Goal: Task Accomplishment & Management: Manage account settings

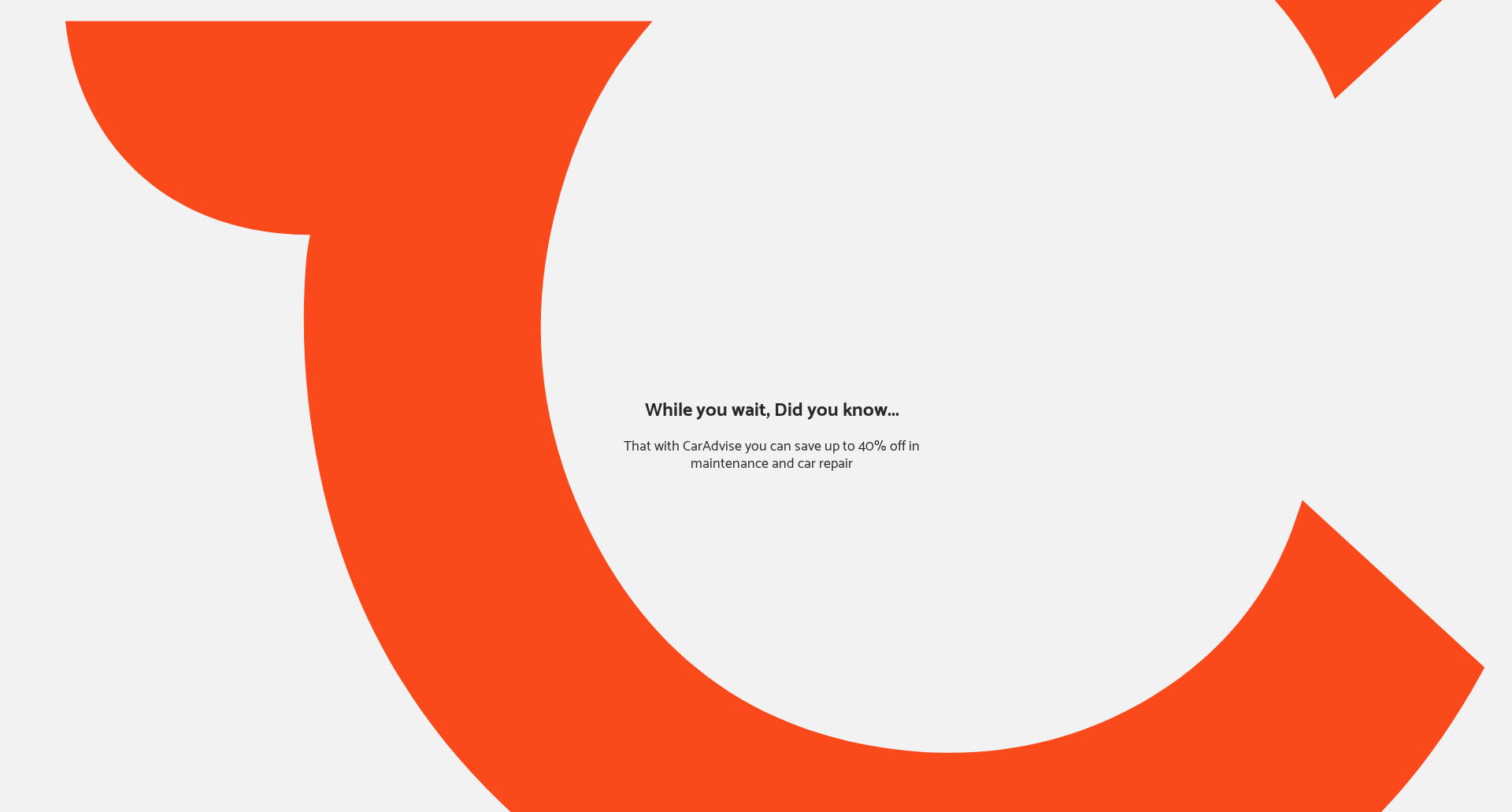
type input "*****"
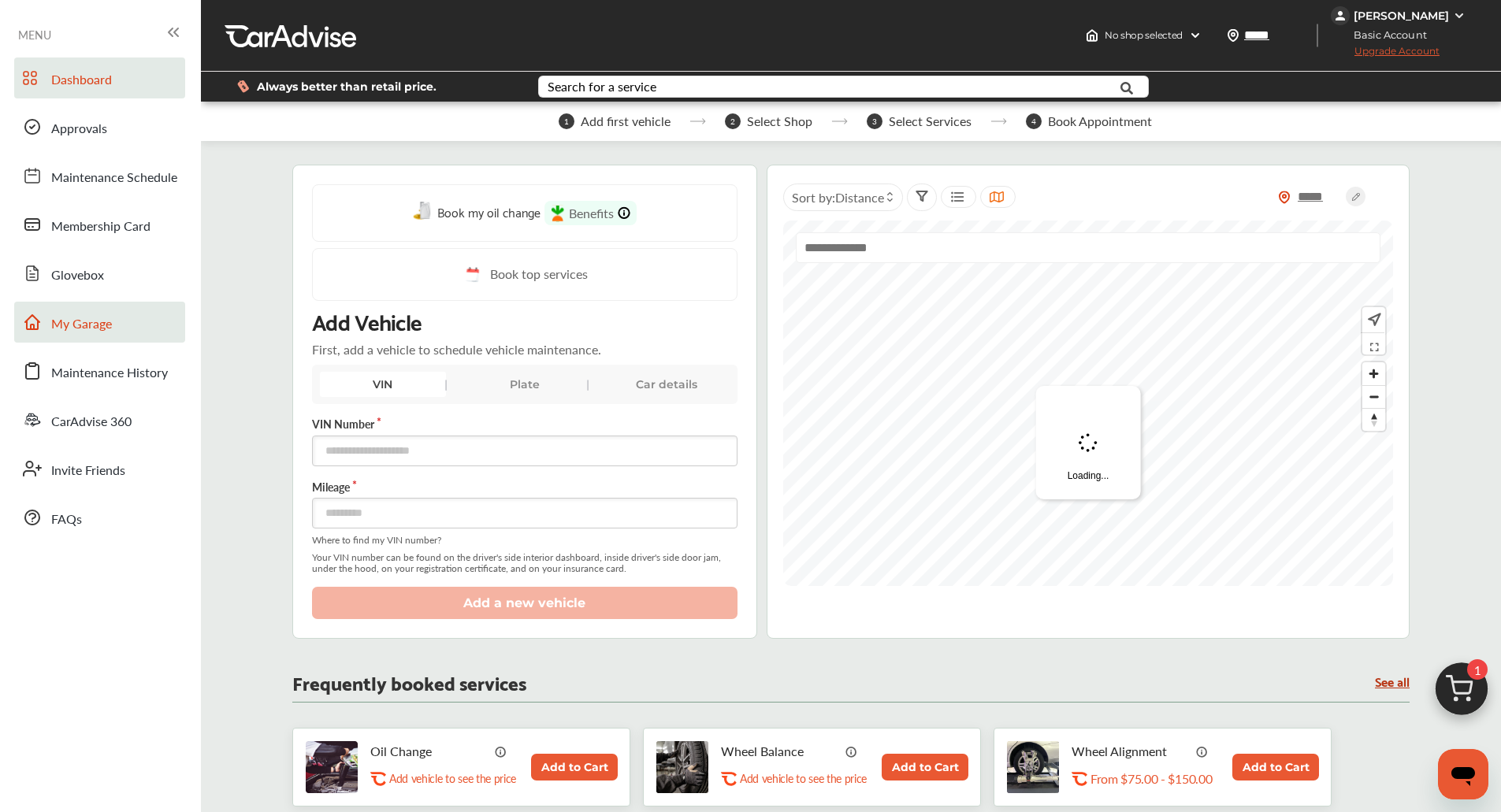
click at [113, 335] on link "My Garage" at bounding box center [99, 322] width 171 height 41
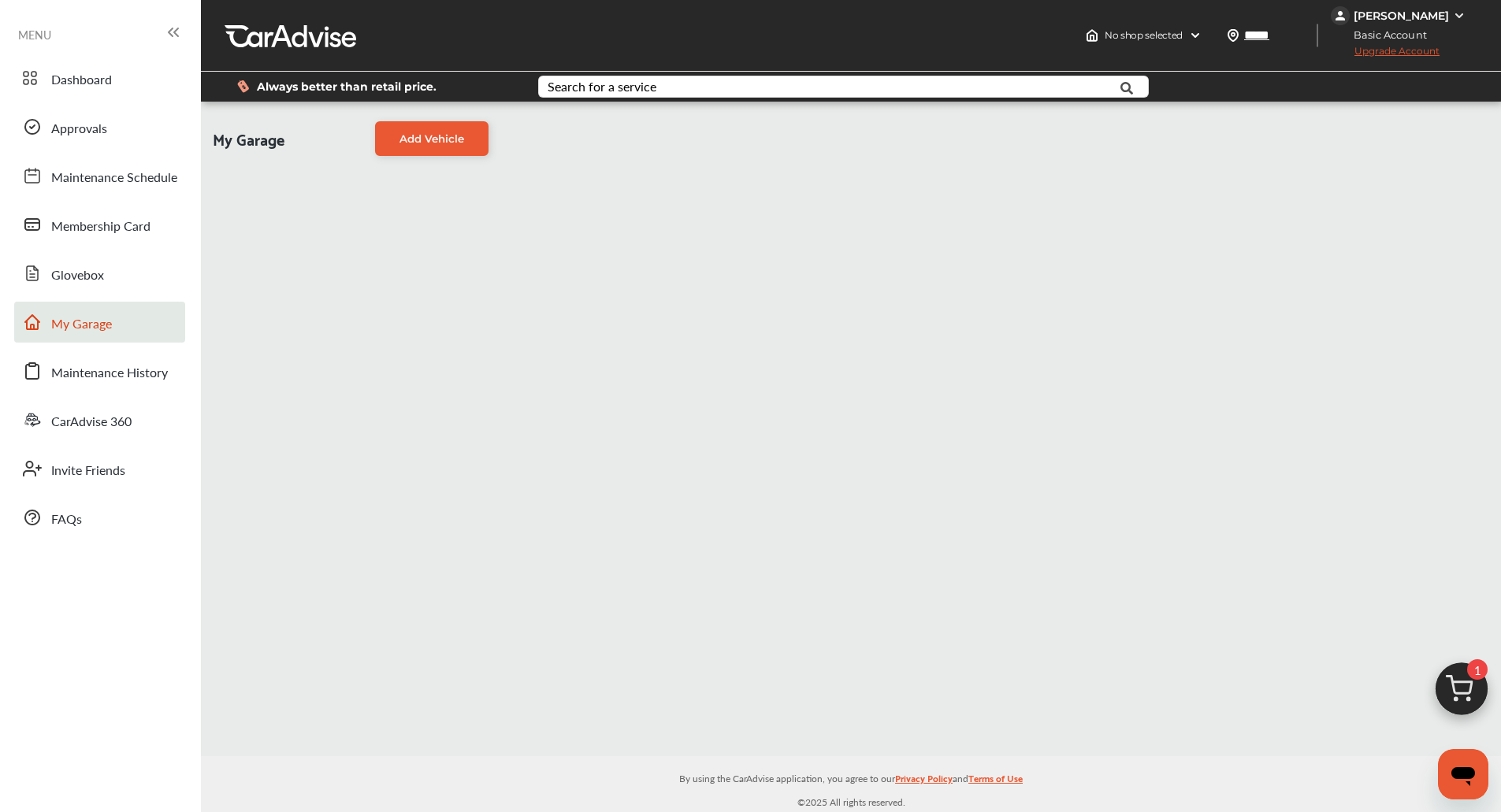
click at [1413, 10] on div "[PERSON_NAME]" at bounding box center [1401, 16] width 95 height 14
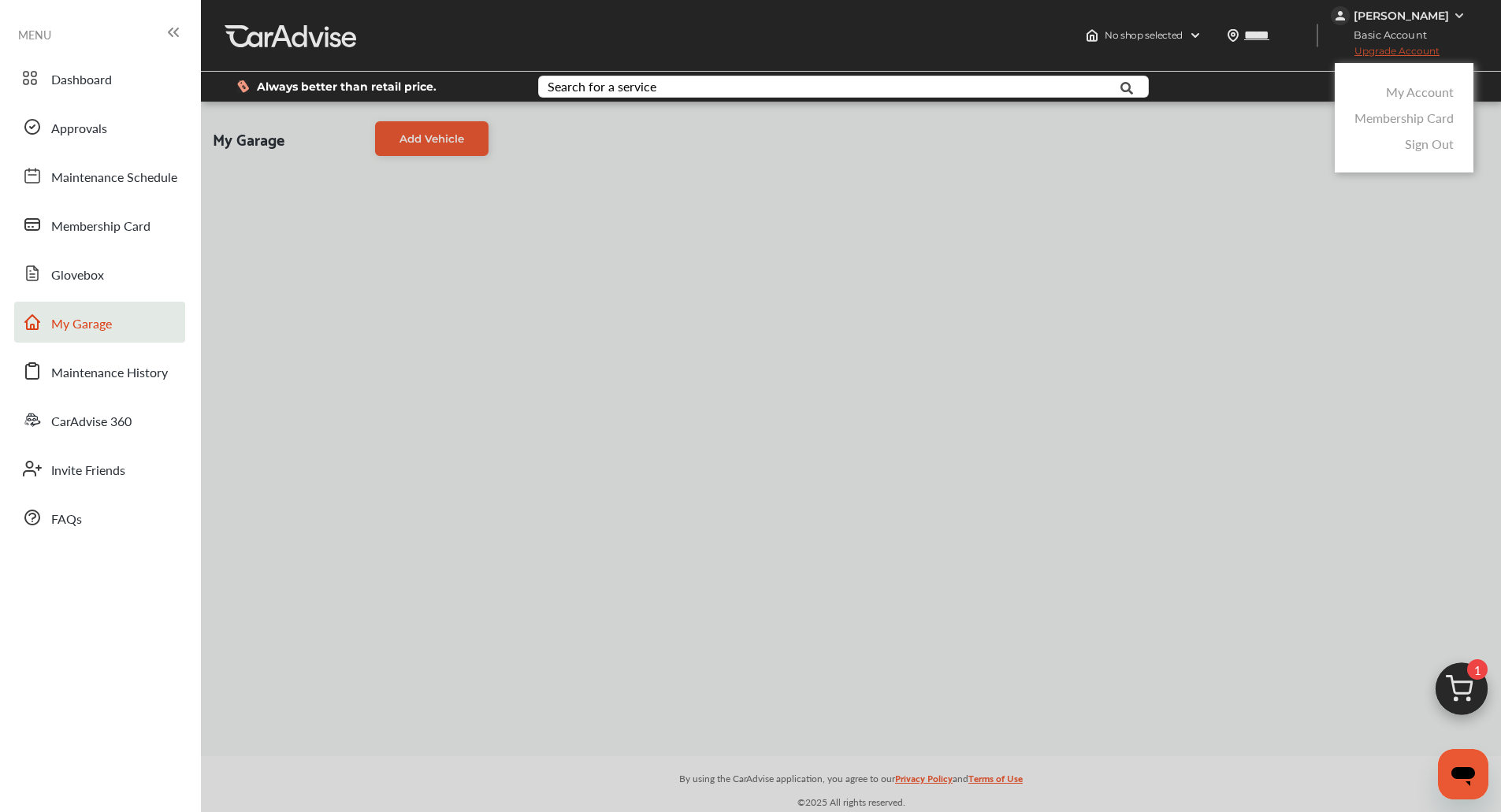
click at [1419, 89] on link "My Account" at bounding box center [1419, 91] width 68 height 18
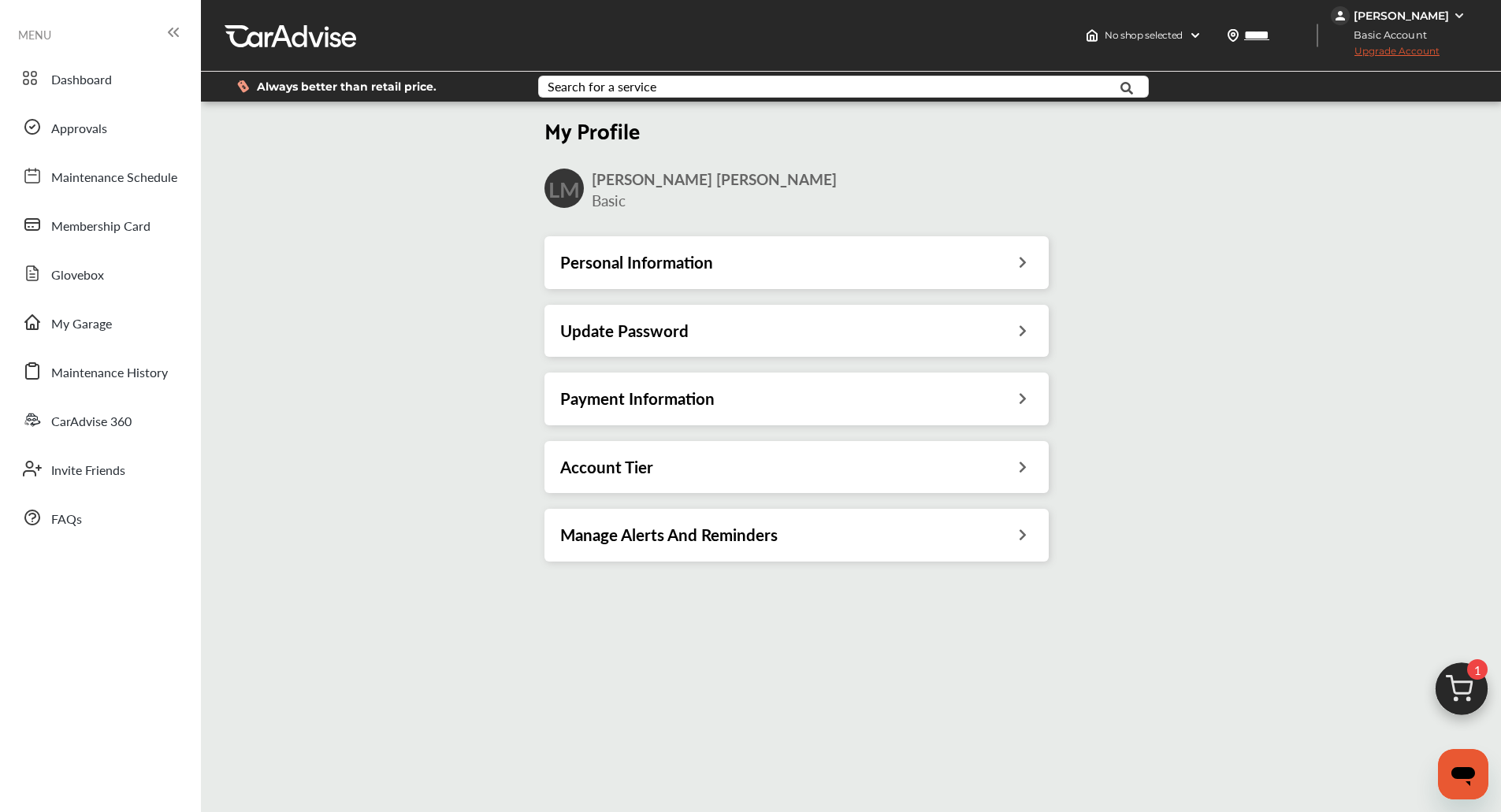
click at [816, 383] on div "Payment Information" at bounding box center [796, 398] width 505 height 52
click at [760, 455] on div "Account Tier" at bounding box center [796, 467] width 505 height 52
click at [709, 481] on div "Account Tier" at bounding box center [796, 467] width 505 height 52
click at [990, 457] on div "Account Tier" at bounding box center [797, 467] width 473 height 21
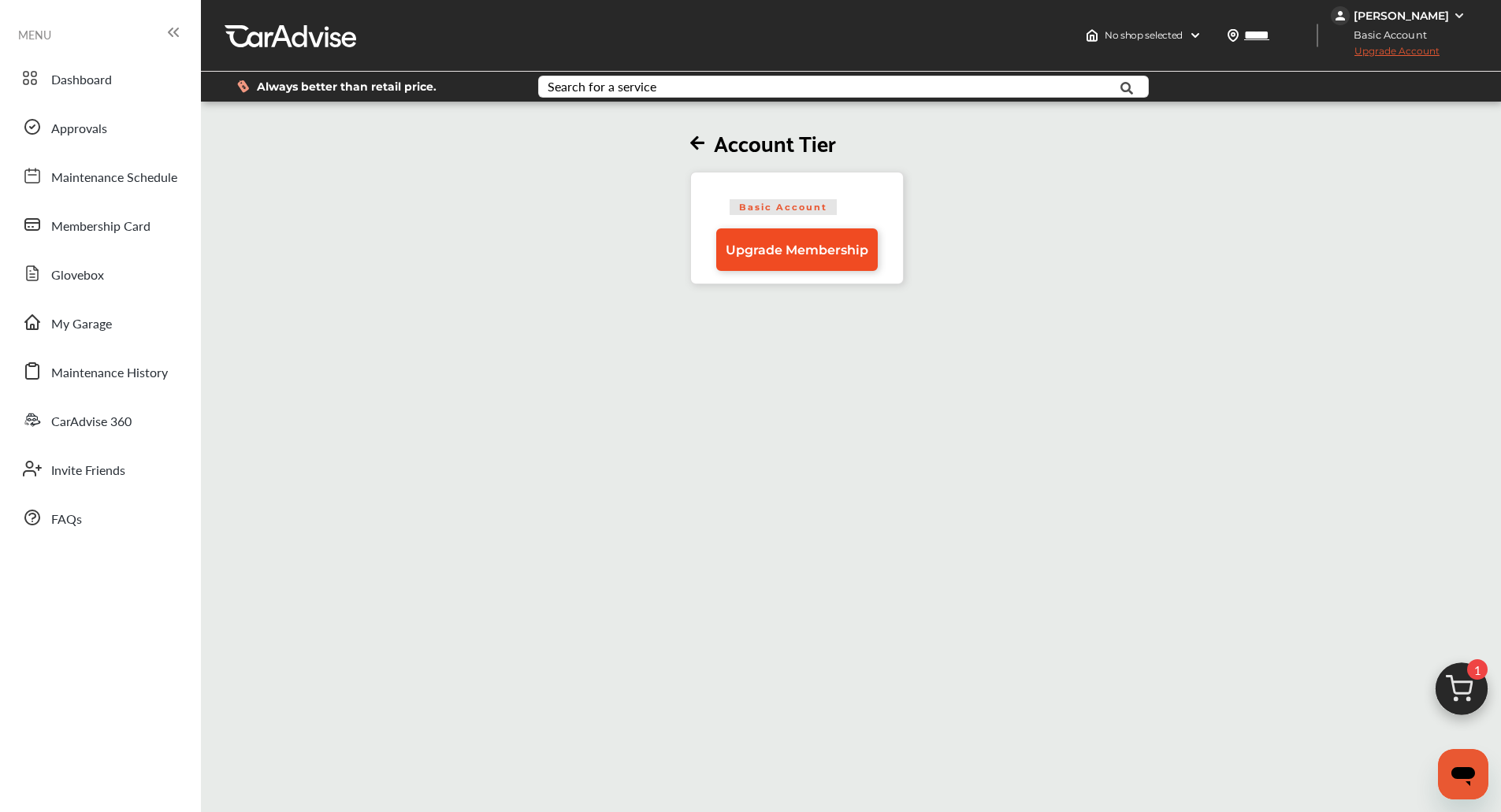
click at [830, 260] on link "Upgrade Membership" at bounding box center [797, 249] width 161 height 42
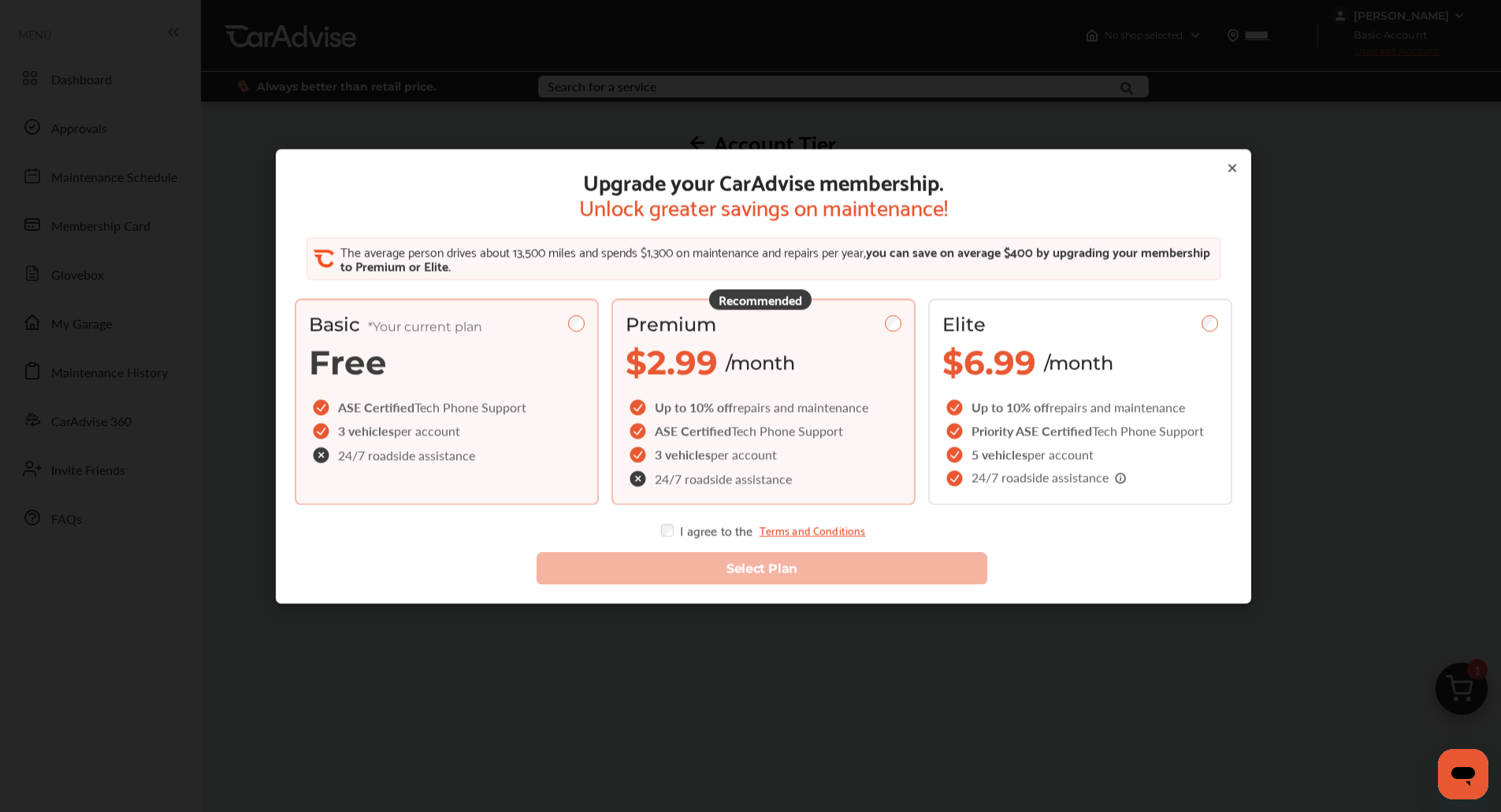
click at [758, 358] on span "/month" at bounding box center [760, 362] width 69 height 23
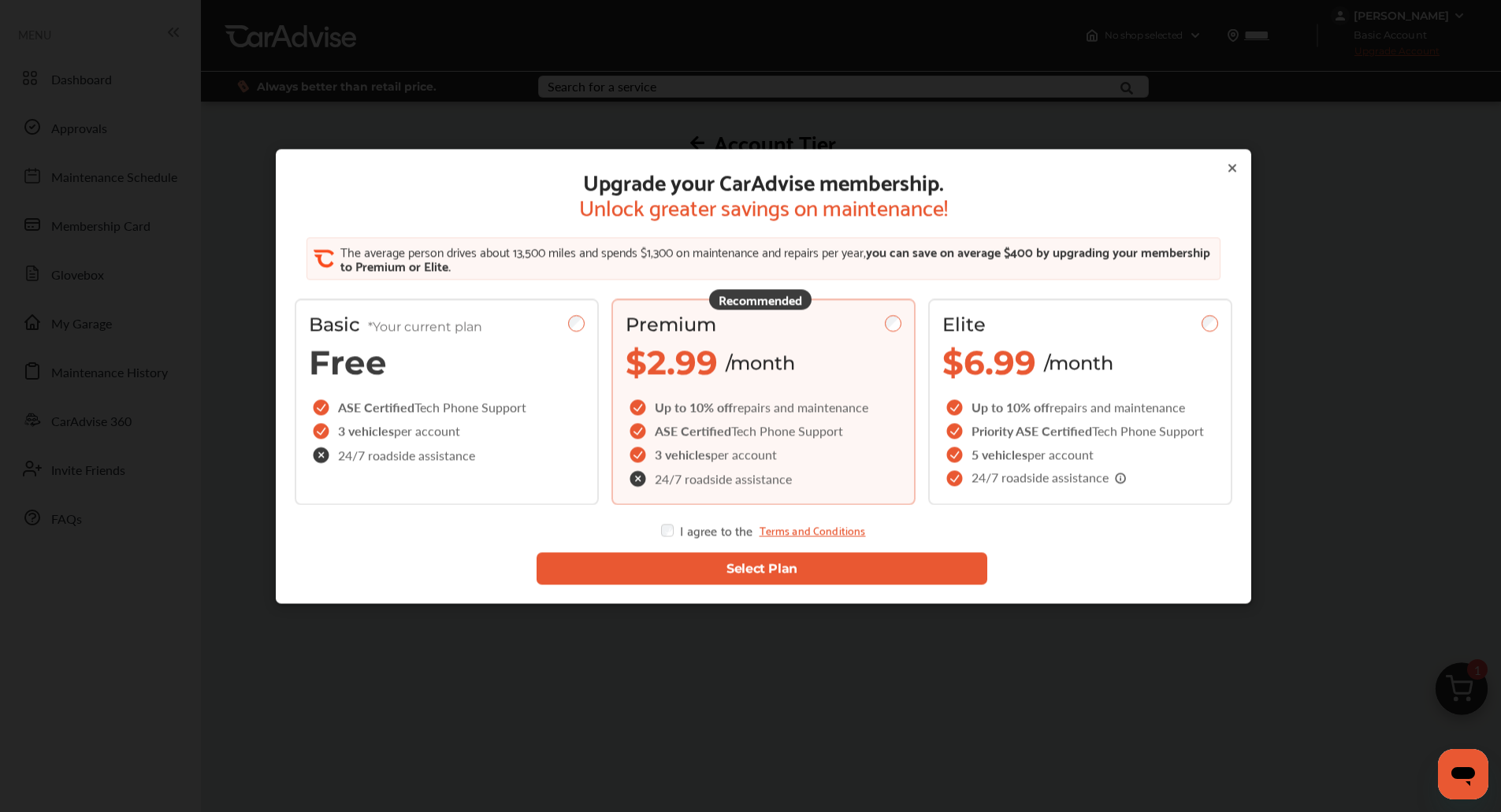
click at [678, 567] on button "Select Plan" at bounding box center [761, 568] width 450 height 32
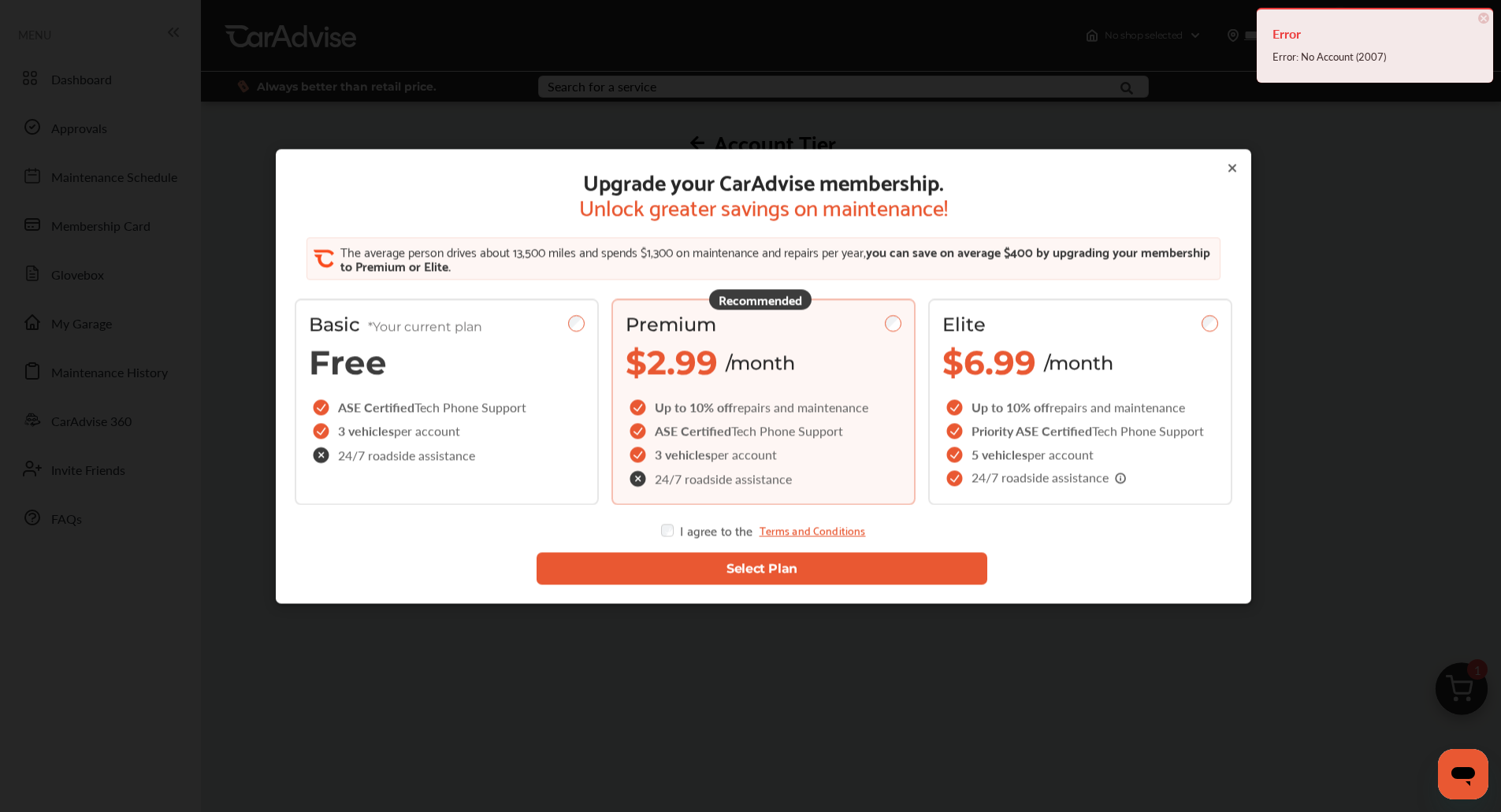
click at [1241, 191] on div "Upgrade your CarAdvise membership. Unlock greater savings on maintenance! The a…" at bounding box center [763, 377] width 976 height 454
click at [1274, 177] on div "Upgrade your CarAdvise membership. Unlock greater savings on maintenance! The a…" at bounding box center [763, 418] width 1527 height 837
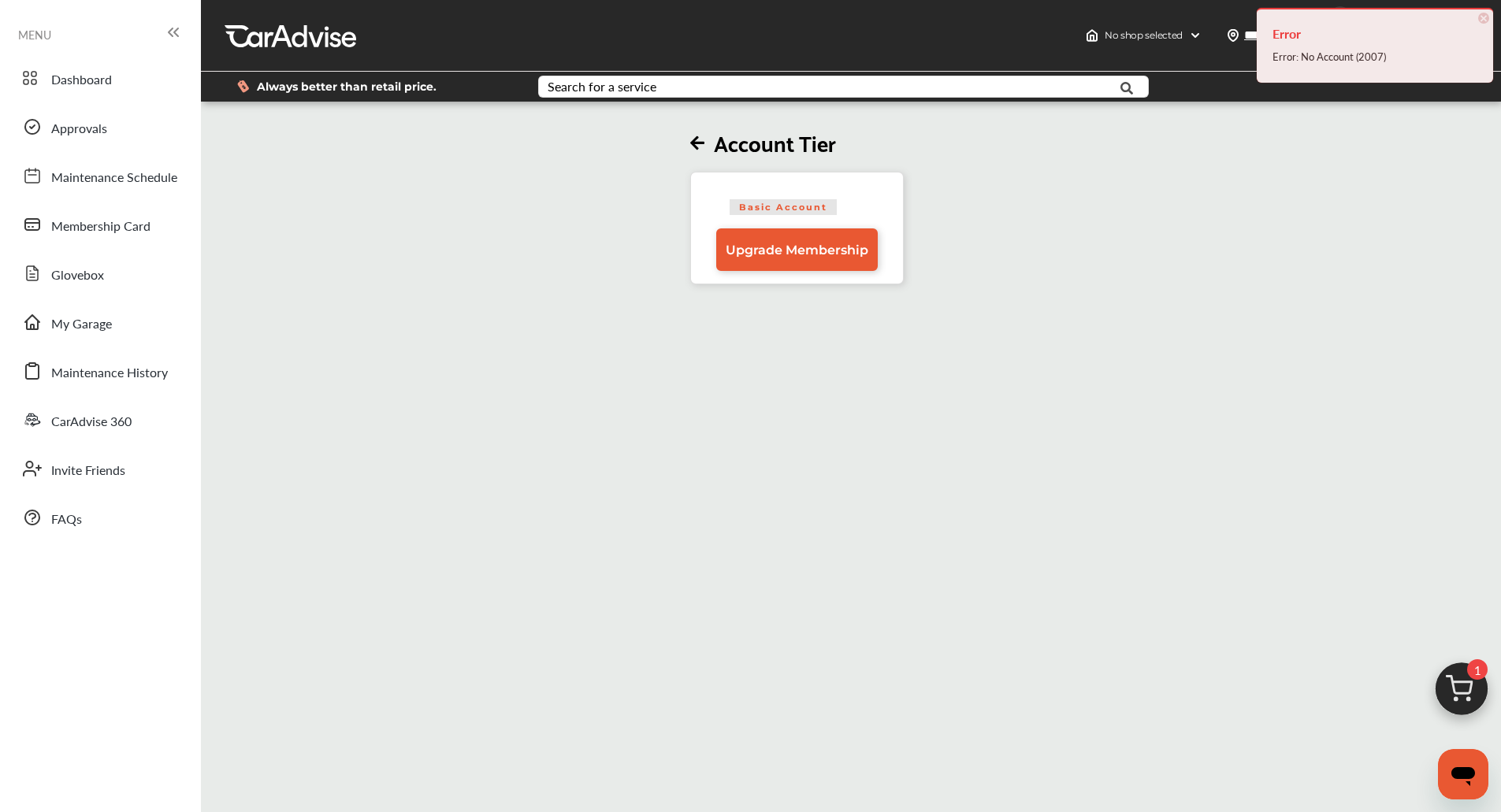
click at [1485, 17] on span "×" at bounding box center [1483, 18] width 11 height 11
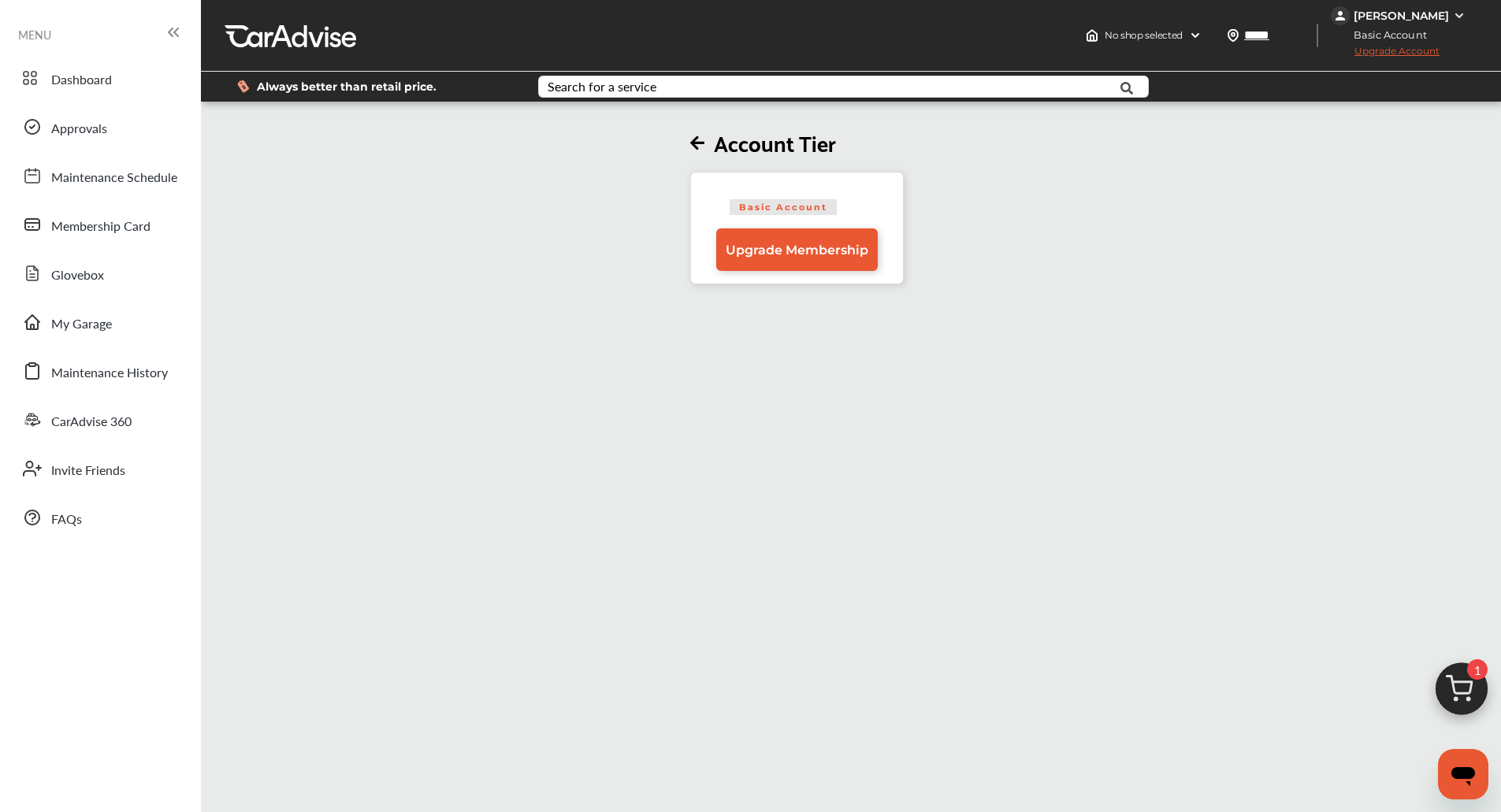
click at [1459, 10] on img at bounding box center [1459, 16] width 13 height 13
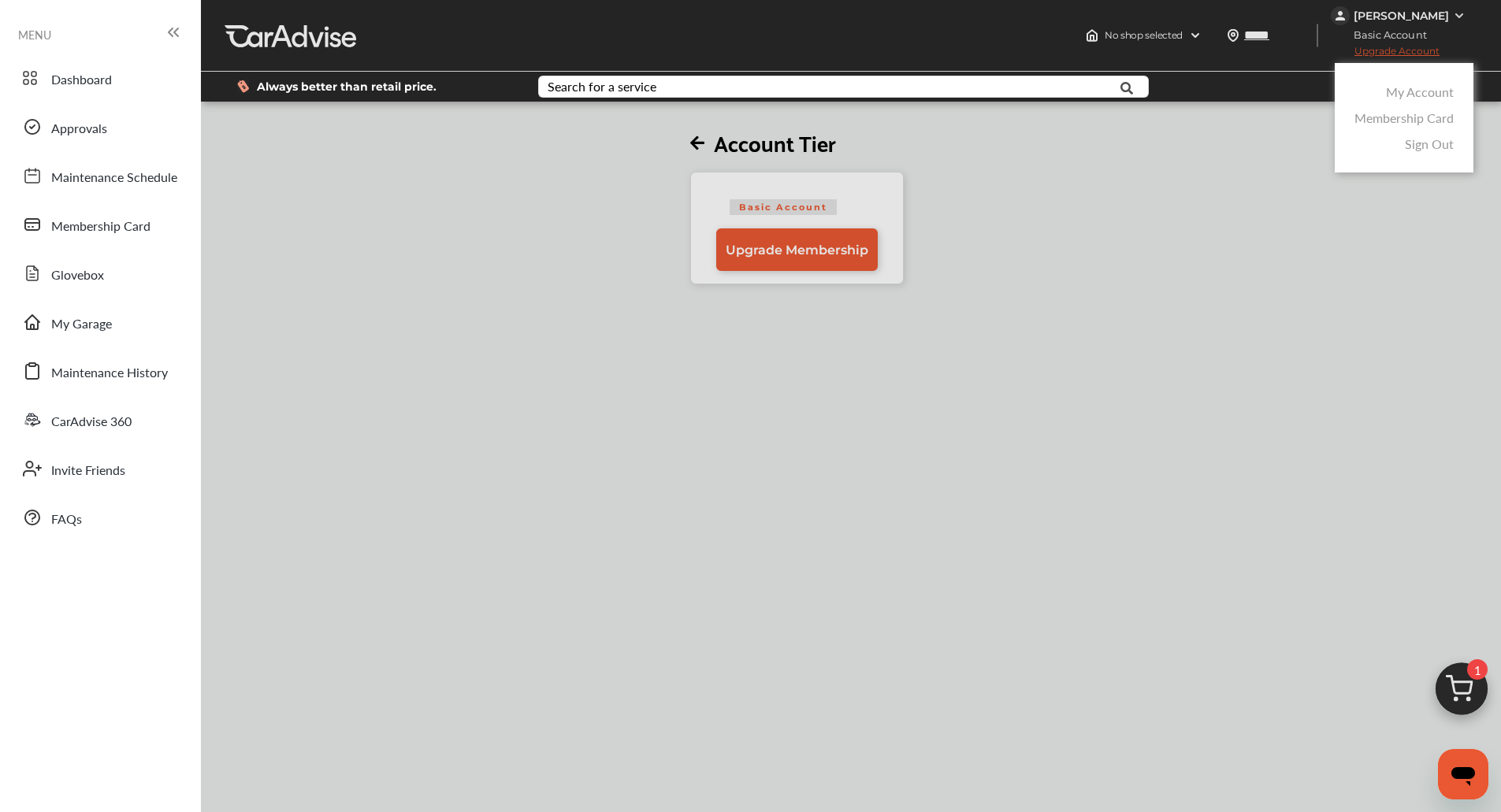
click at [1427, 109] on link "Membership Card" at bounding box center [1404, 118] width 99 height 18
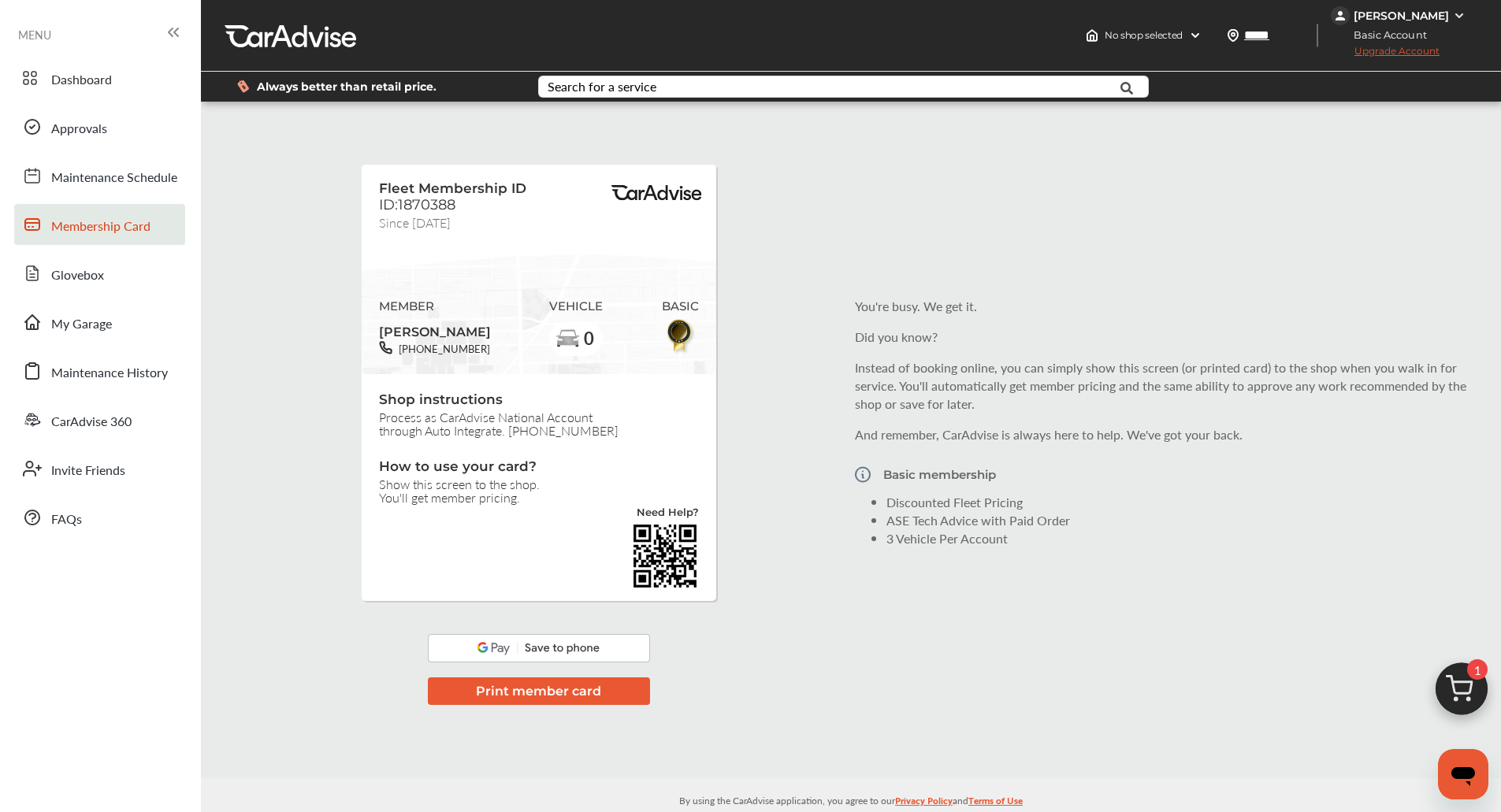
click at [1432, 13] on div "[PERSON_NAME]" at bounding box center [1401, 16] width 95 height 14
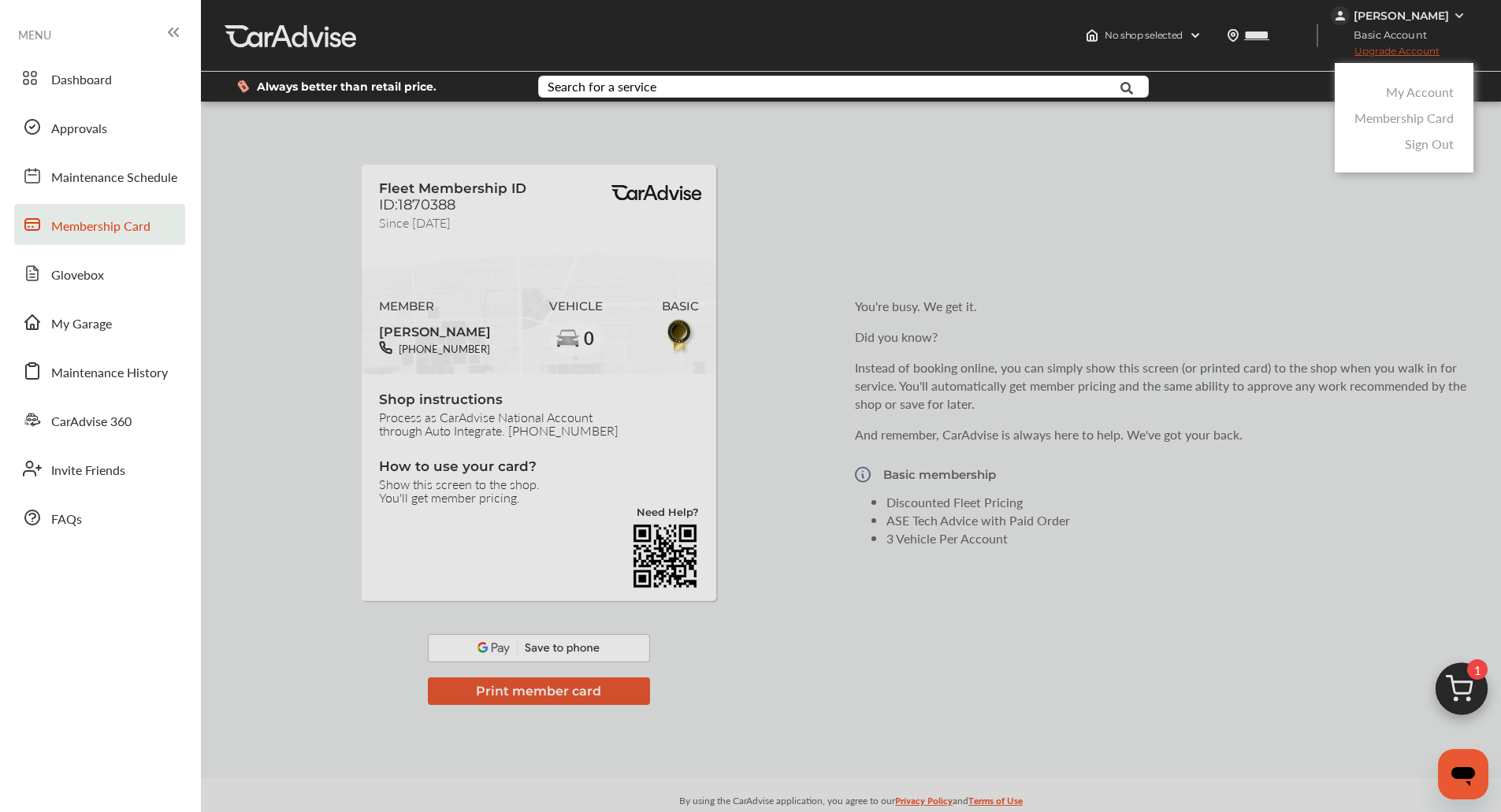
click at [1405, 90] on link "My Account" at bounding box center [1419, 91] width 68 height 18
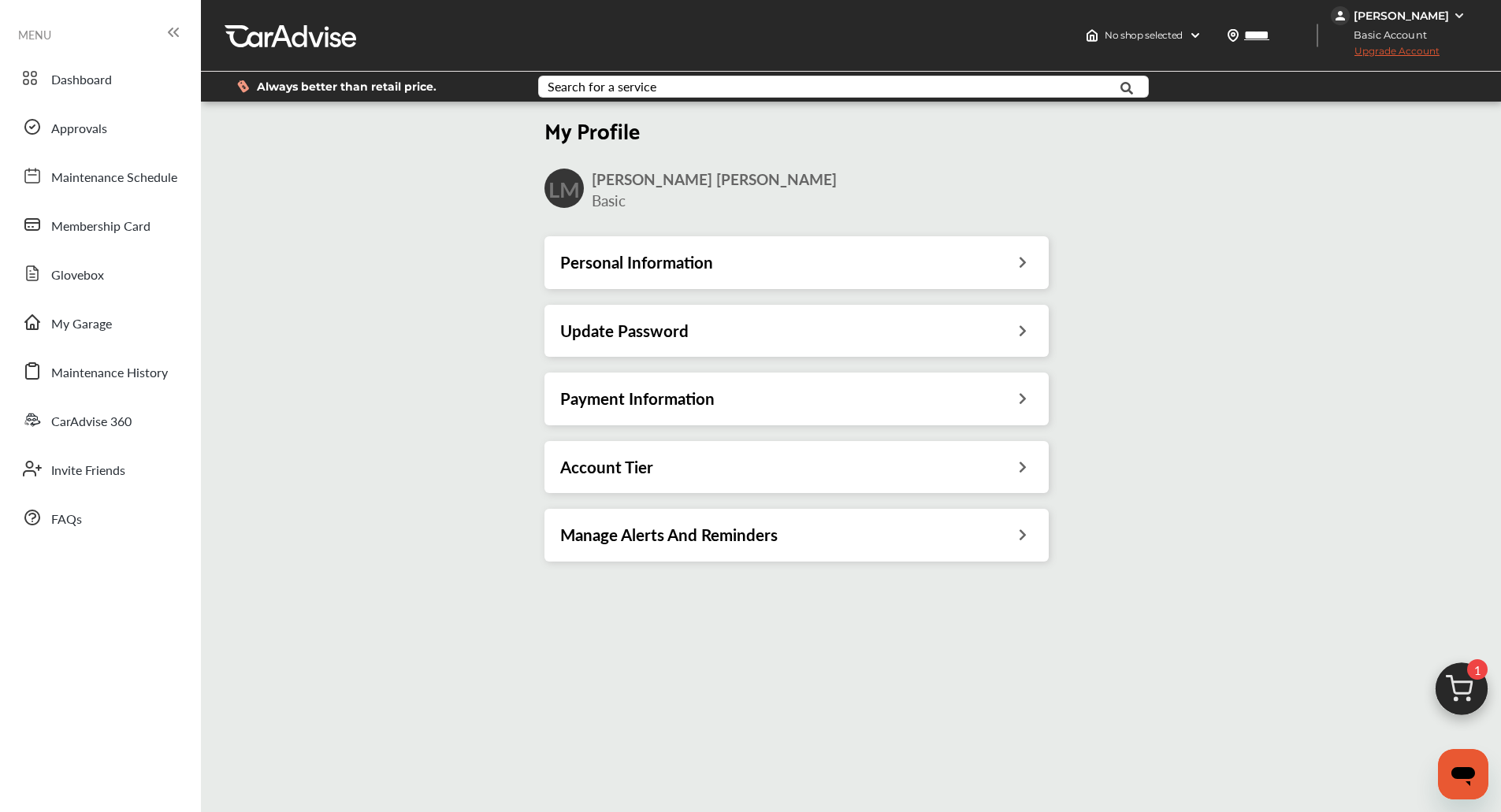
click at [935, 374] on div "Payment Information" at bounding box center [796, 398] width 505 height 52
click at [940, 388] on div "Payment Information" at bounding box center [796, 398] width 505 height 52
click at [936, 392] on div "Payment Information" at bounding box center [797, 398] width 473 height 21
